Goal: Task Accomplishment & Management: Complete application form

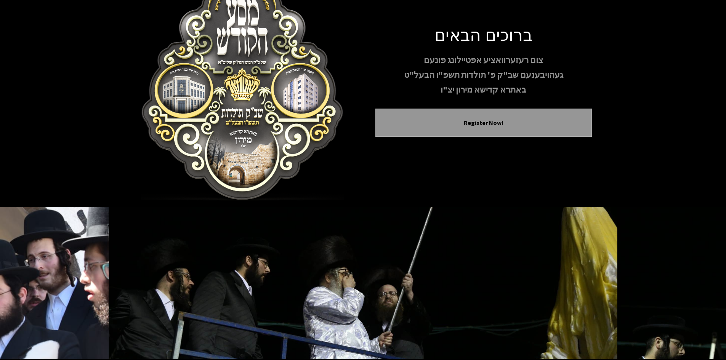
scroll to position [66, 0]
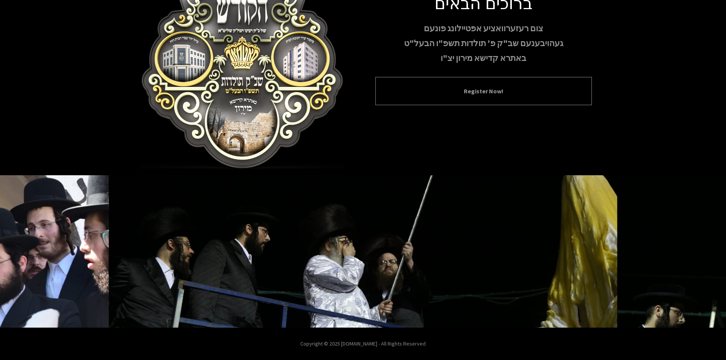
click at [451, 85] on div "Register Now!" at bounding box center [484, 91] width 217 height 28
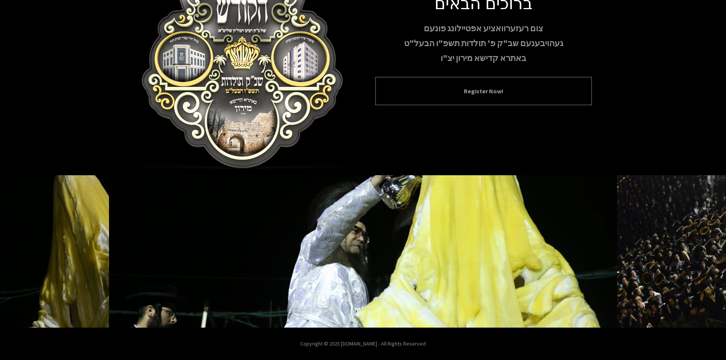
click at [473, 94] on button "Register Now!" at bounding box center [483, 91] width 197 height 9
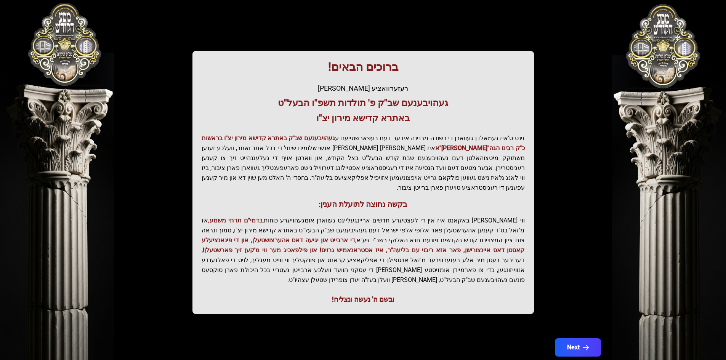
scroll to position [81, 0]
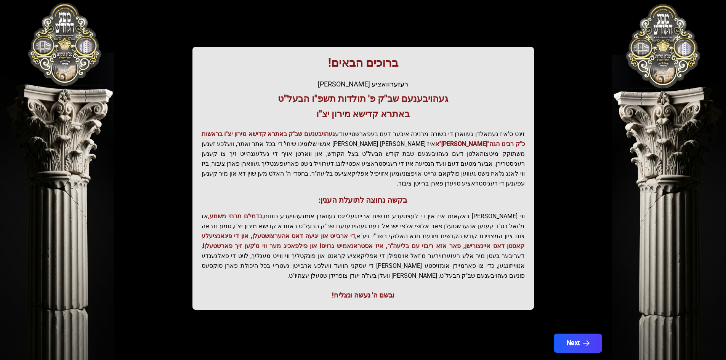
click at [580, 334] on button "Next" at bounding box center [578, 343] width 48 height 19
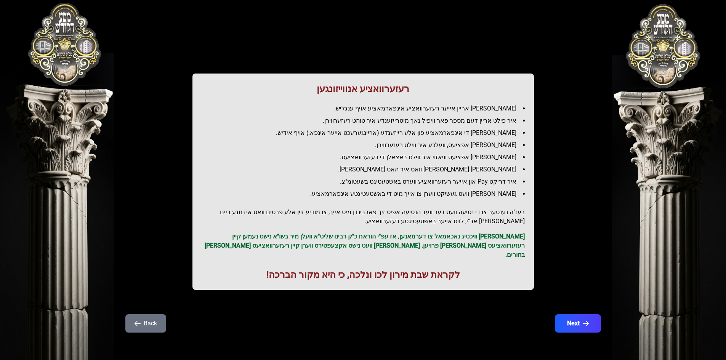
scroll to position [0, 0]
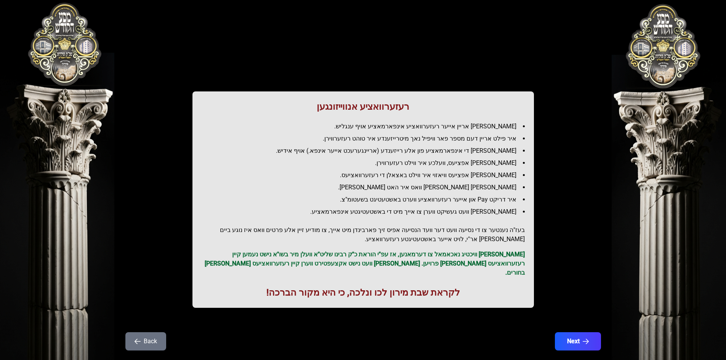
click at [580, 332] on button "Next" at bounding box center [578, 341] width 46 height 18
